Goal: Transaction & Acquisition: Purchase product/service

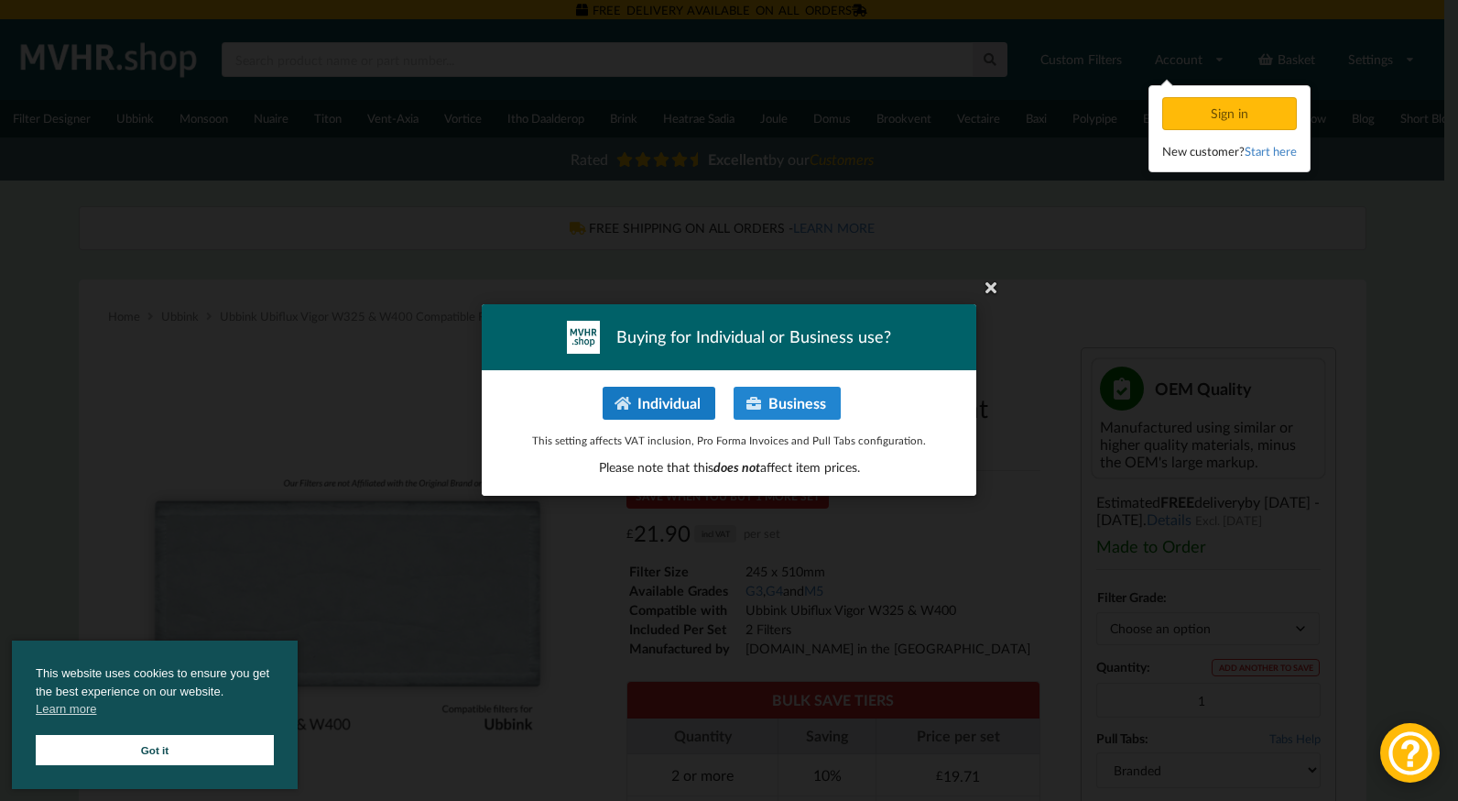
click at [653, 409] on button "Individual" at bounding box center [659, 403] width 113 height 33
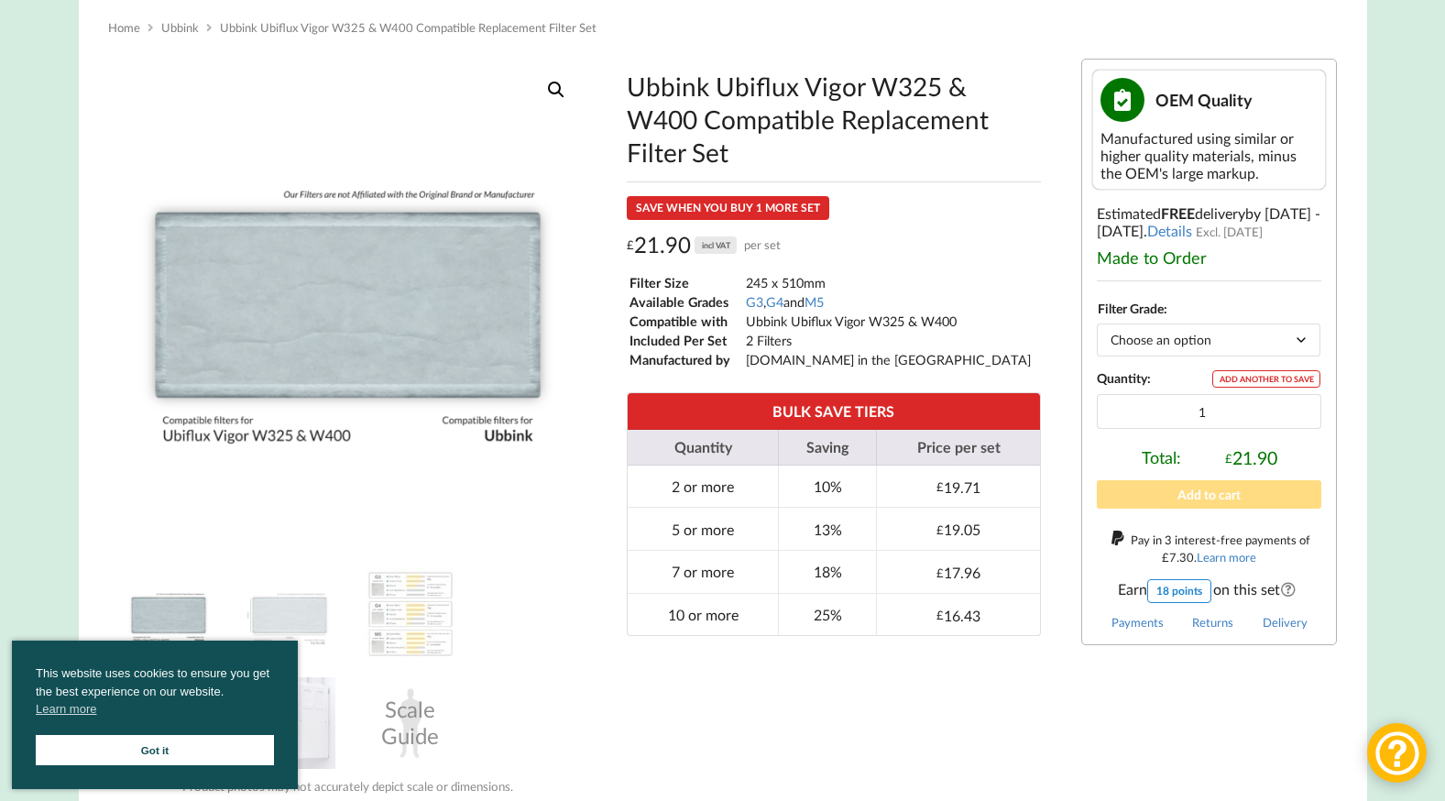
scroll to position [296, 0]
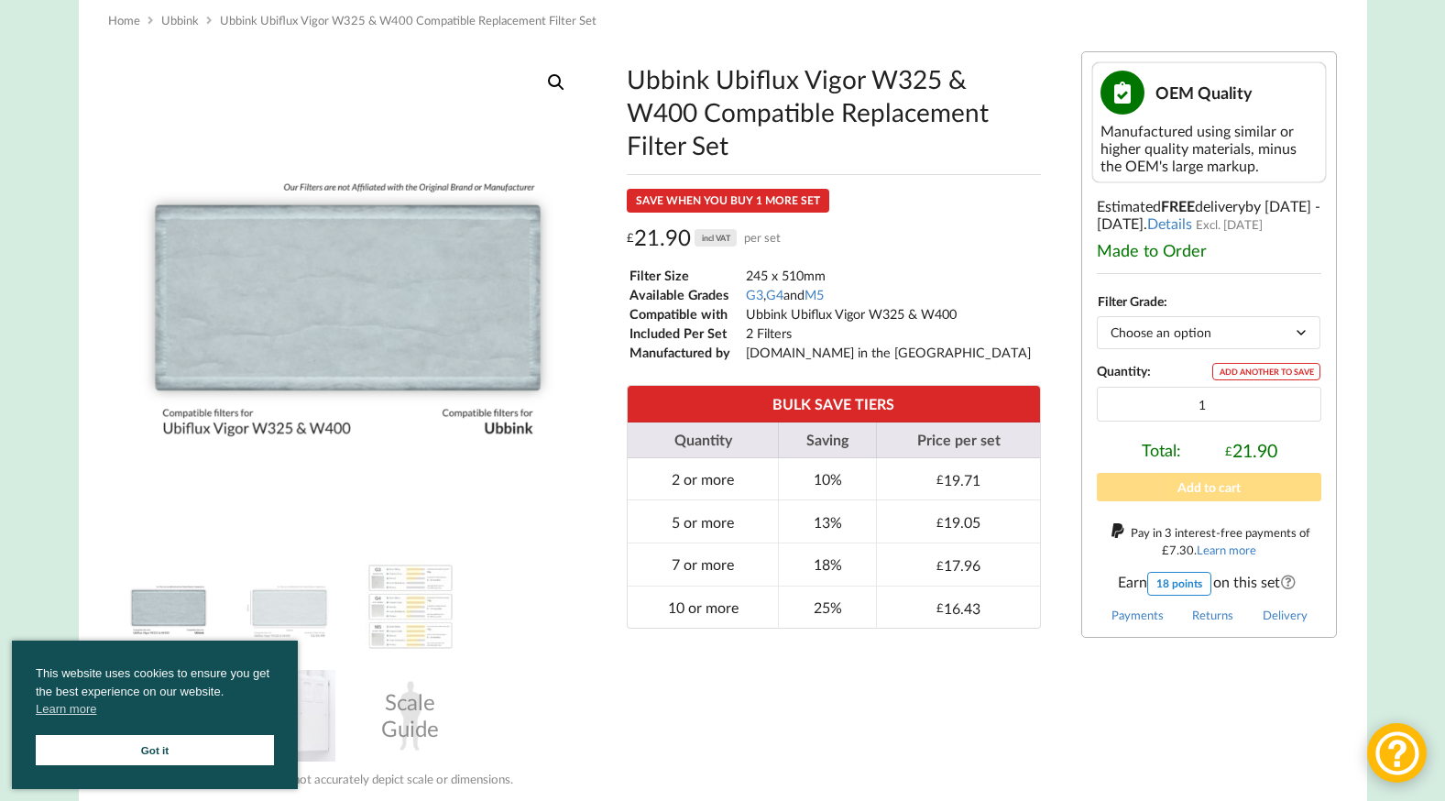
click at [1258, 342] on select "Choose an option G3 G4 M5" at bounding box center [1208, 332] width 224 height 32
click at [1096, 327] on select "Choose an option G3 G4 M5" at bounding box center [1208, 332] width 224 height 32
select select "G4"
